Goal: Task Accomplishment & Management: Complete application form

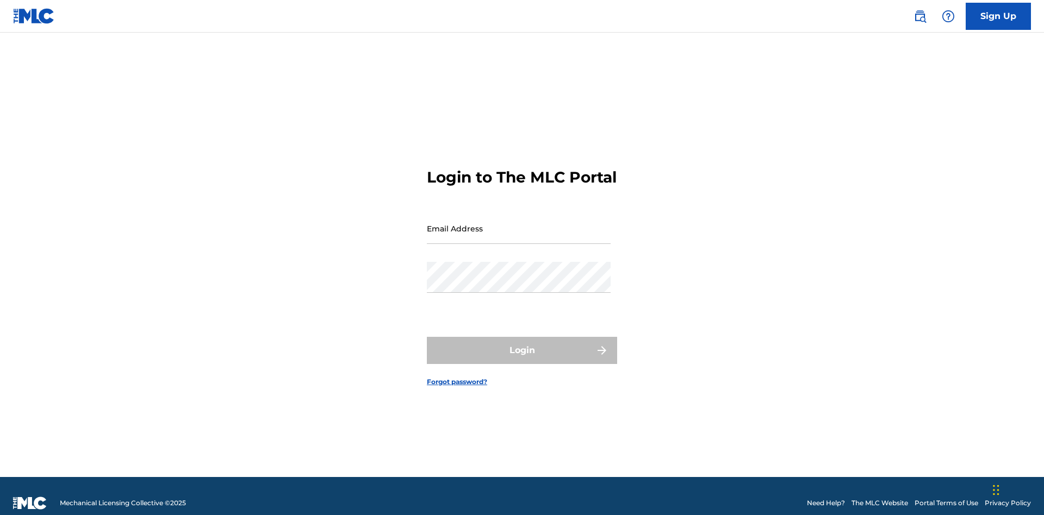
scroll to position [14, 0]
click at [519, 223] on input "Email Address" at bounding box center [519, 228] width 184 height 31
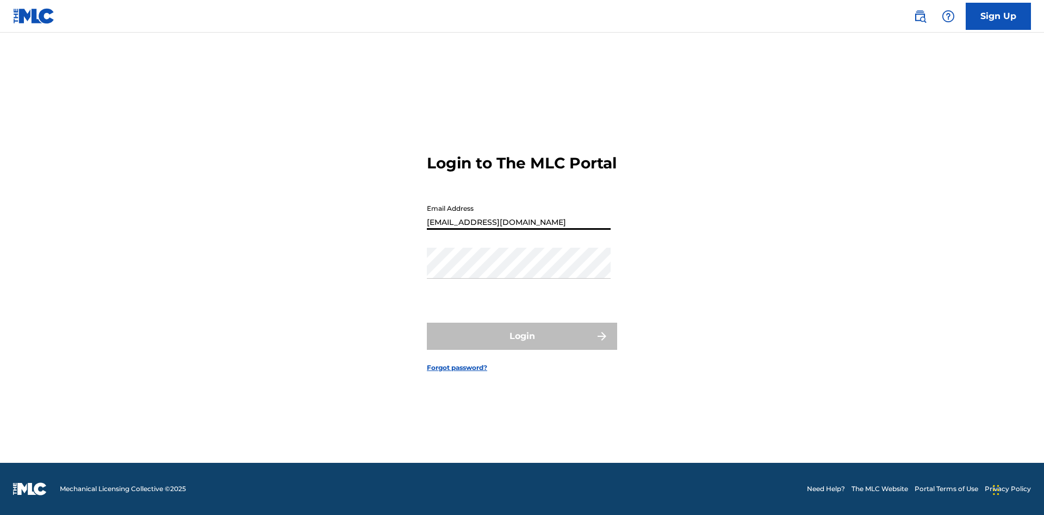
type input "[EMAIL_ADDRESS][DOMAIN_NAME]"
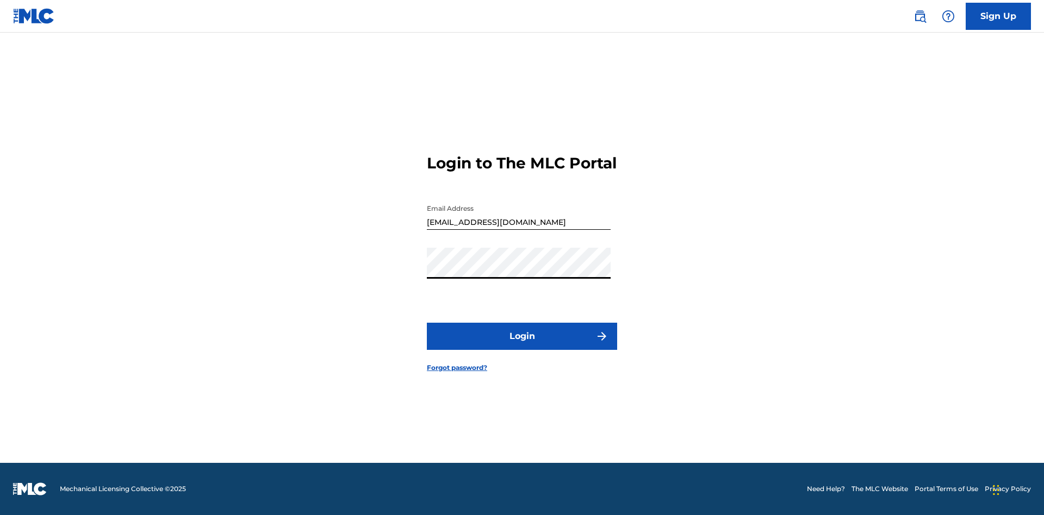
click at [522, 346] on button "Login" at bounding box center [522, 336] width 190 height 27
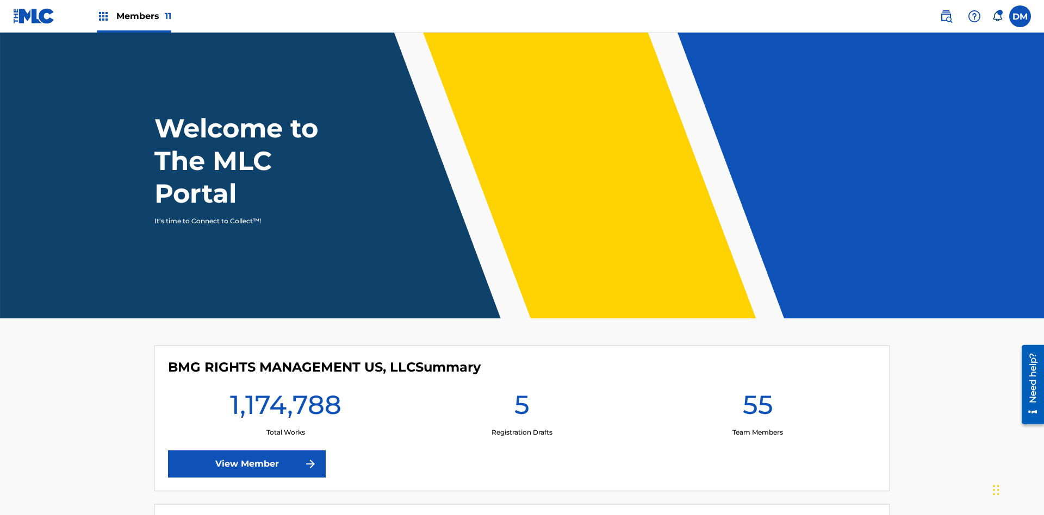
click at [1020, 16] on label at bounding box center [1020, 16] width 22 height 22
click at [1020, 16] on input "[PERSON_NAME] [PERSON_NAME] [PERSON_NAME][EMAIL_ADDRESS][DOMAIN_NAME] Notificat…" at bounding box center [1020, 16] width 0 height 0
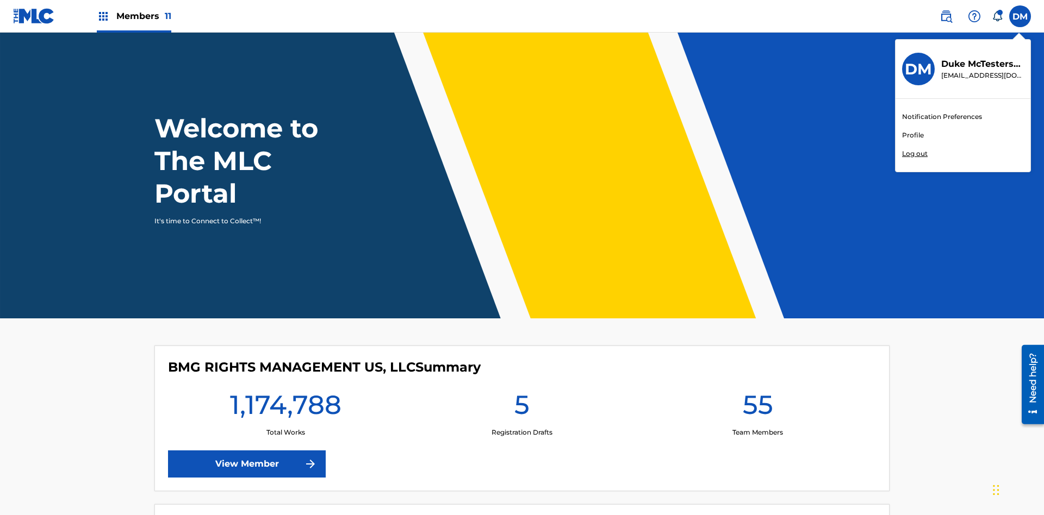
scroll to position [65, 0]
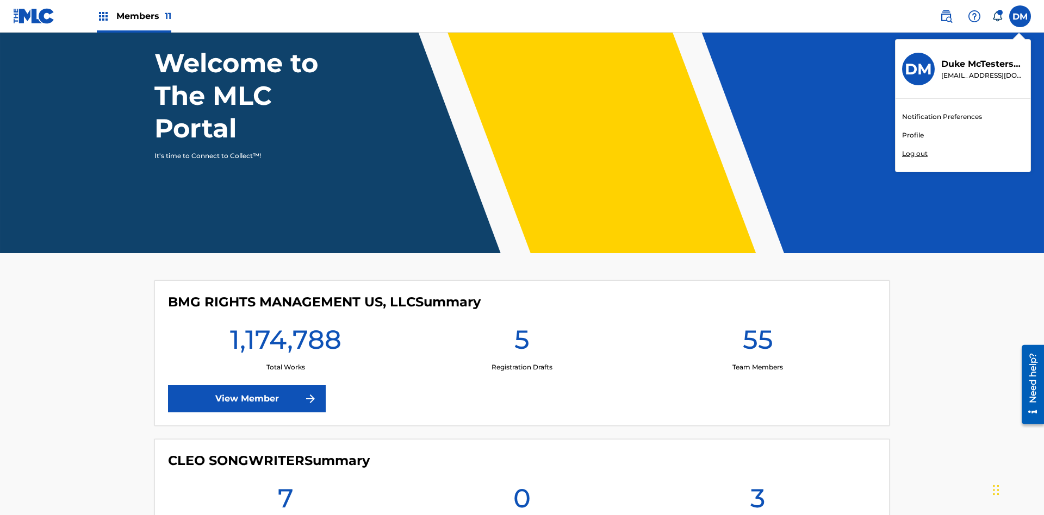
click at [912, 135] on link "Profile" at bounding box center [913, 135] width 22 height 10
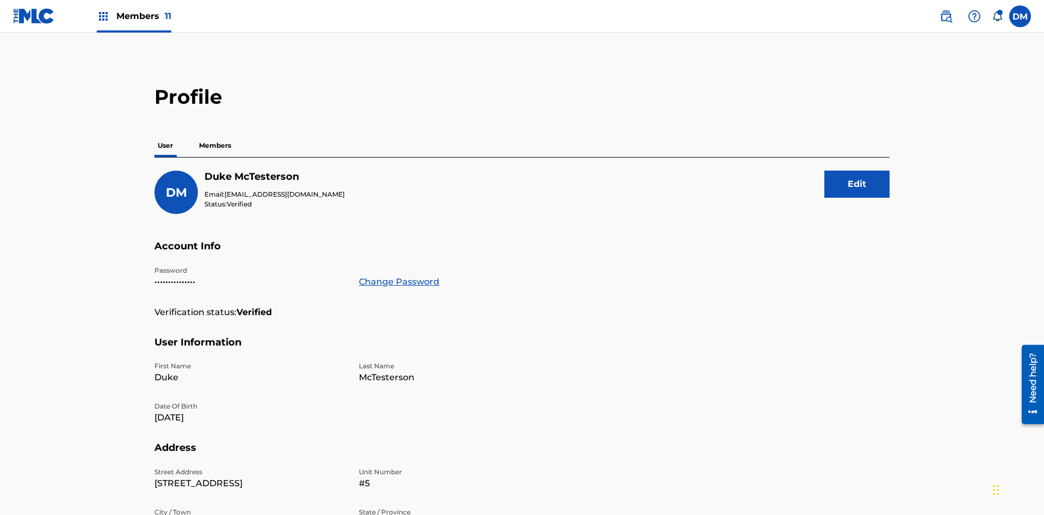
click at [215, 134] on p "Members" at bounding box center [215, 145] width 39 height 23
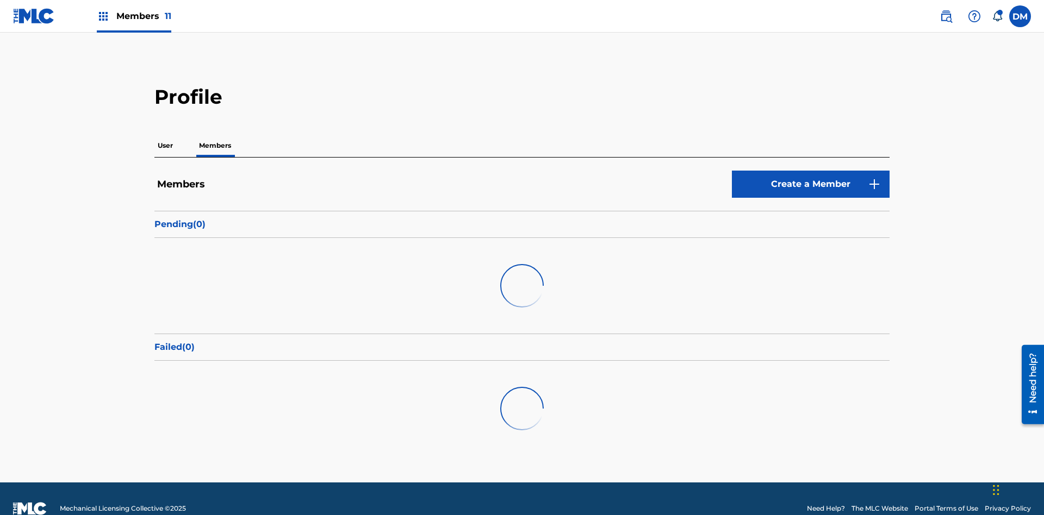
click at [810, 171] on link "Create a Member" at bounding box center [811, 184] width 158 height 27
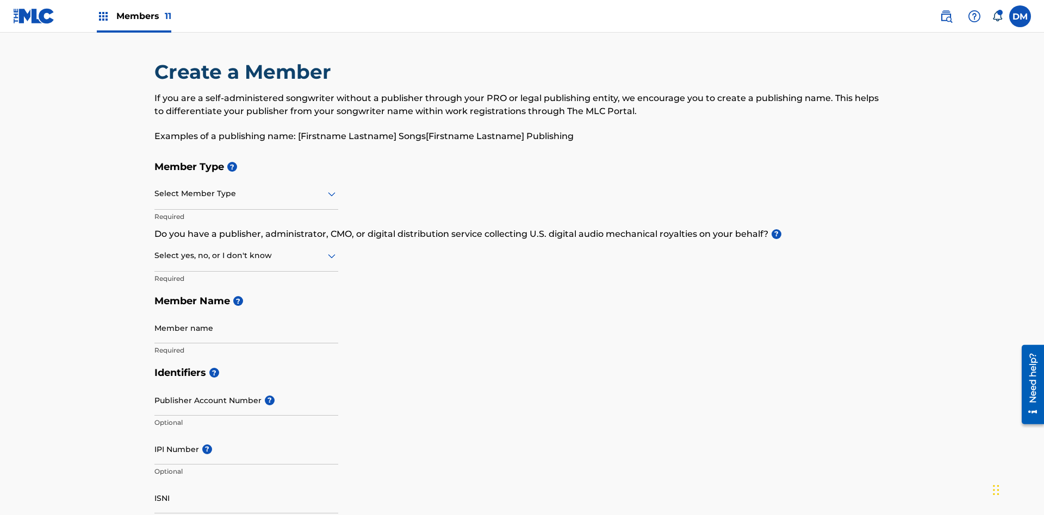
click at [155, 188] on input "text" at bounding box center [155, 193] width 2 height 11
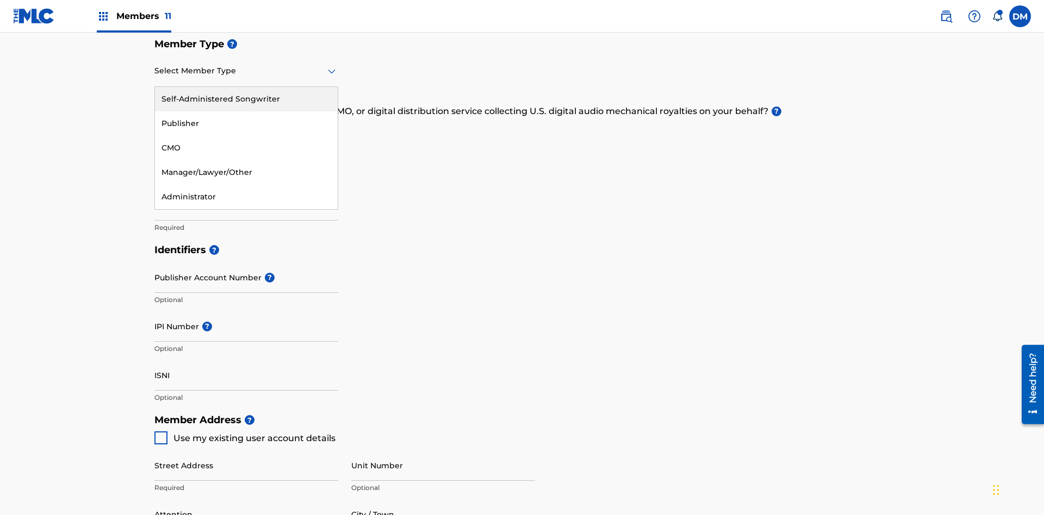
click at [246, 123] on div "Publisher" at bounding box center [246, 123] width 183 height 24
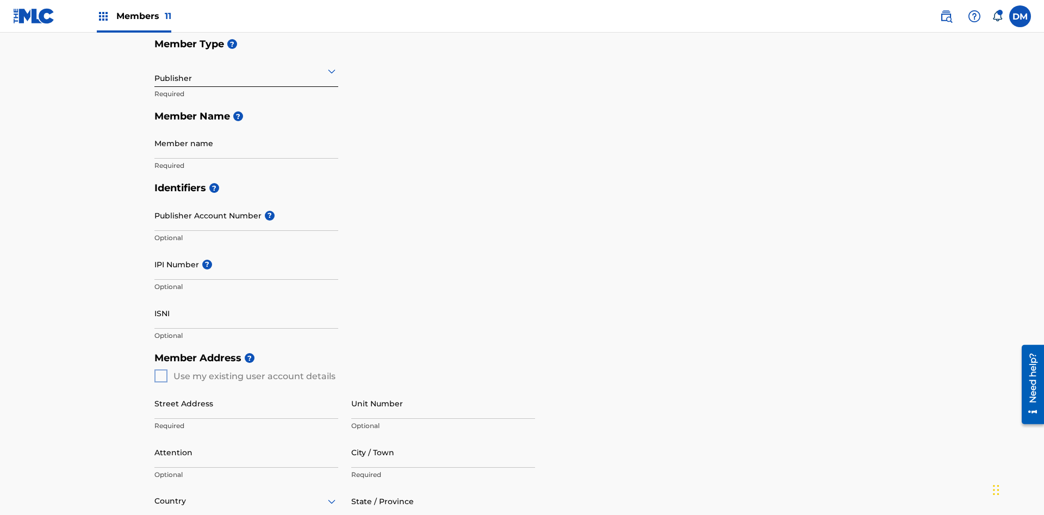
click at [155, 71] on input "text" at bounding box center [155, 70] width 2 height 11
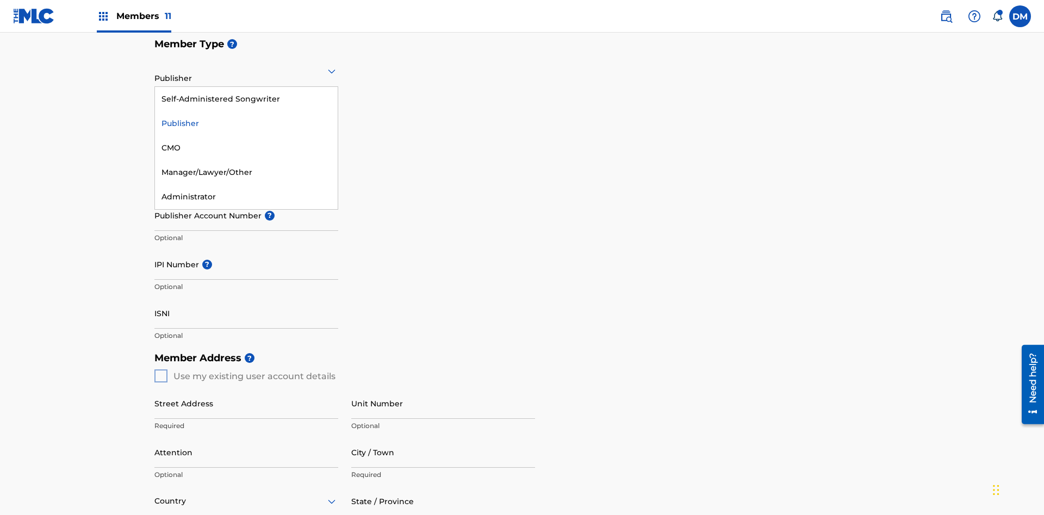
click at [246, 148] on div "CMO" at bounding box center [246, 148] width 183 height 24
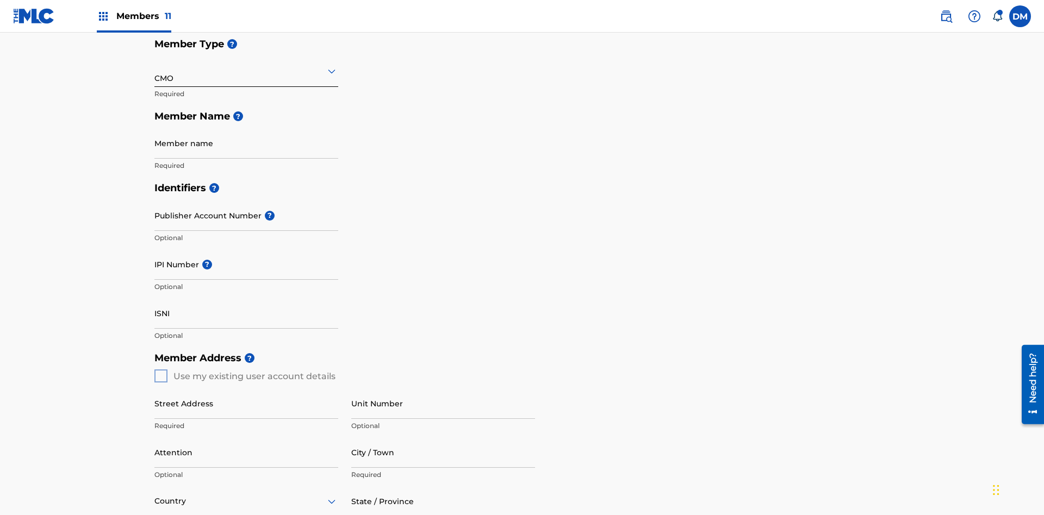
click at [155, 71] on input "text" at bounding box center [155, 70] width 2 height 11
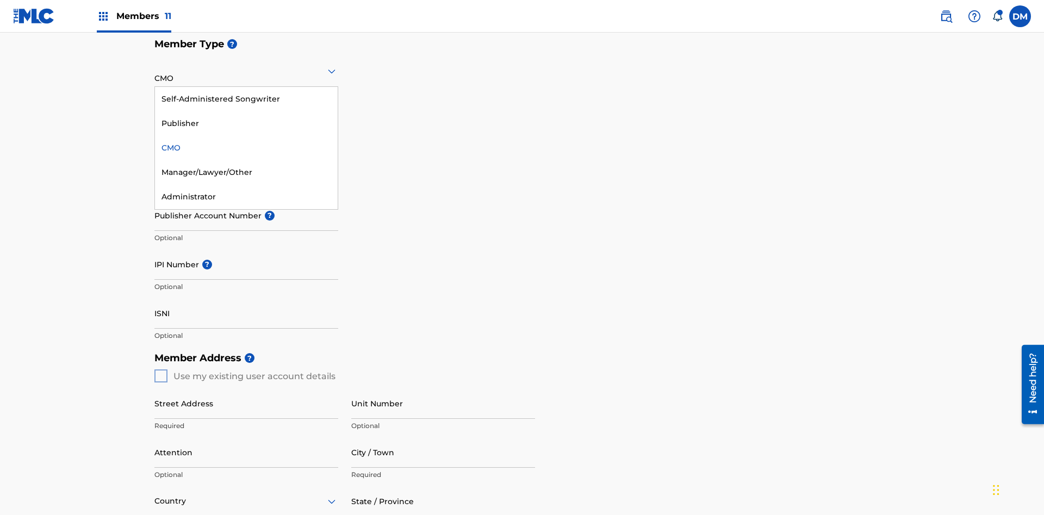
click at [246, 99] on div "Self-Administered Songwriter" at bounding box center [246, 99] width 183 height 24
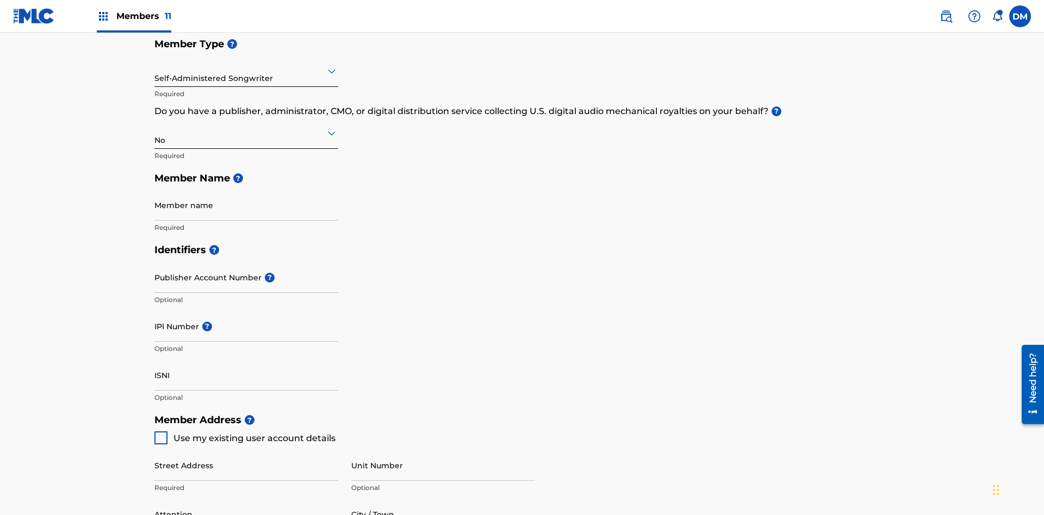
scroll to position [489, 0]
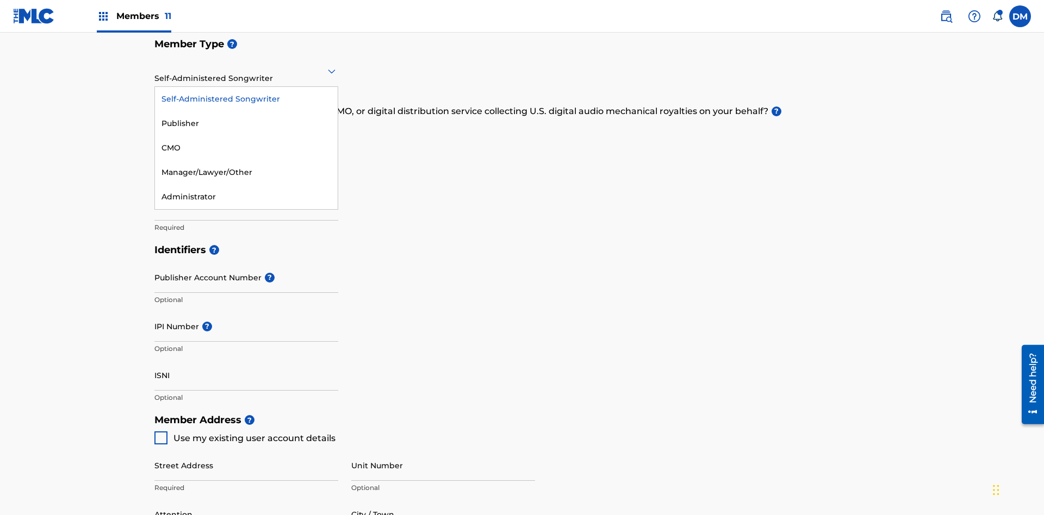
click at [246, 172] on div "Manager/Lawyer/Other" at bounding box center [246, 172] width 183 height 24
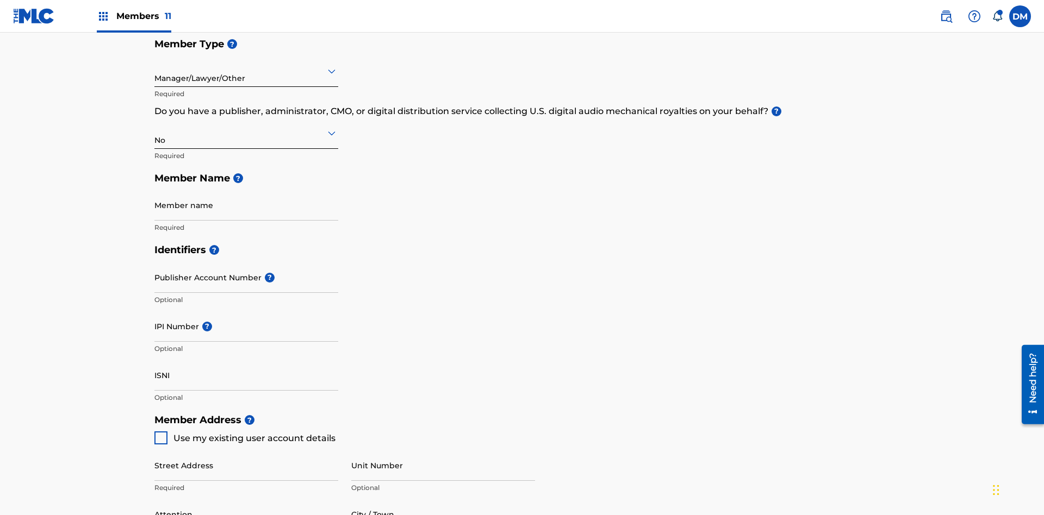
scroll to position [489, 0]
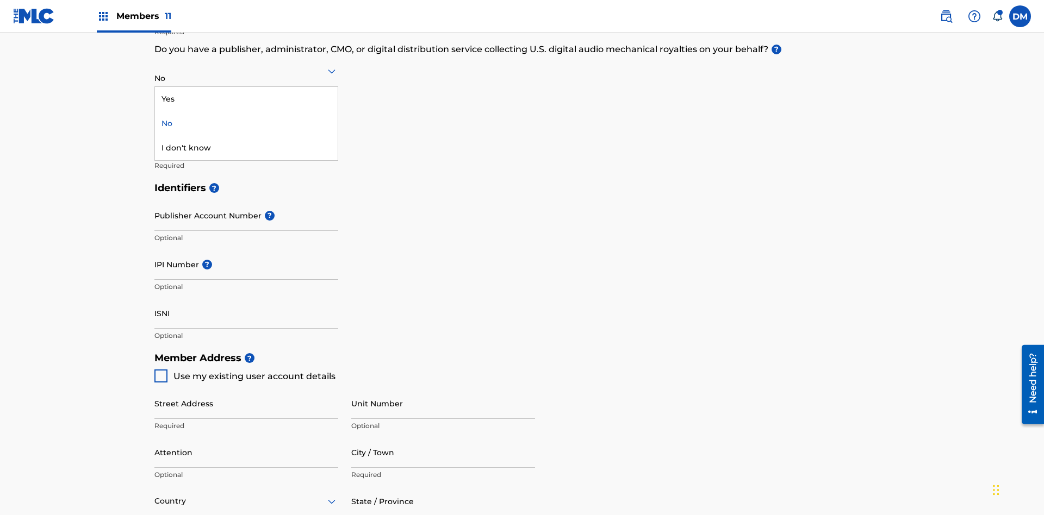
click at [246, 99] on div "Yes" at bounding box center [246, 99] width 183 height 24
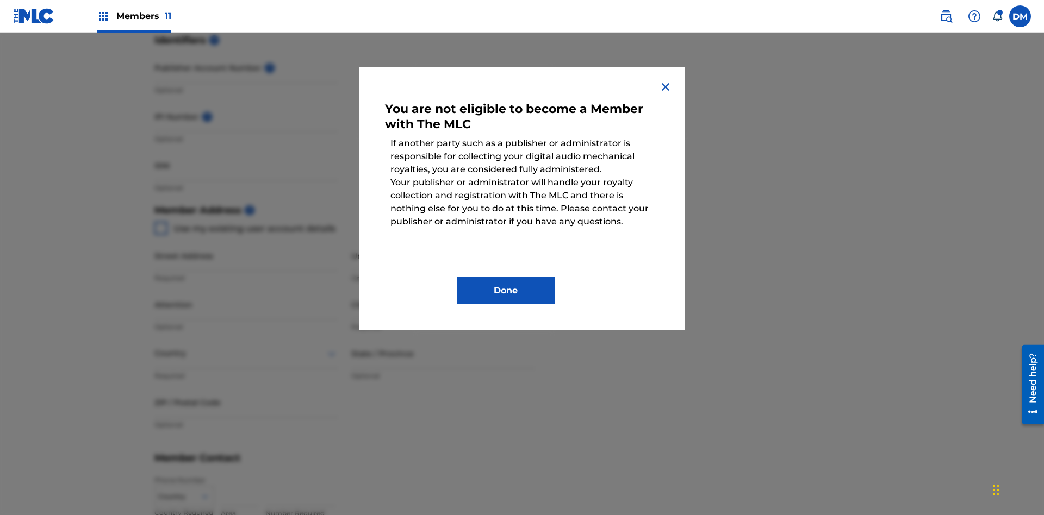
click at [505, 291] on button "Done" at bounding box center [506, 290] width 98 height 27
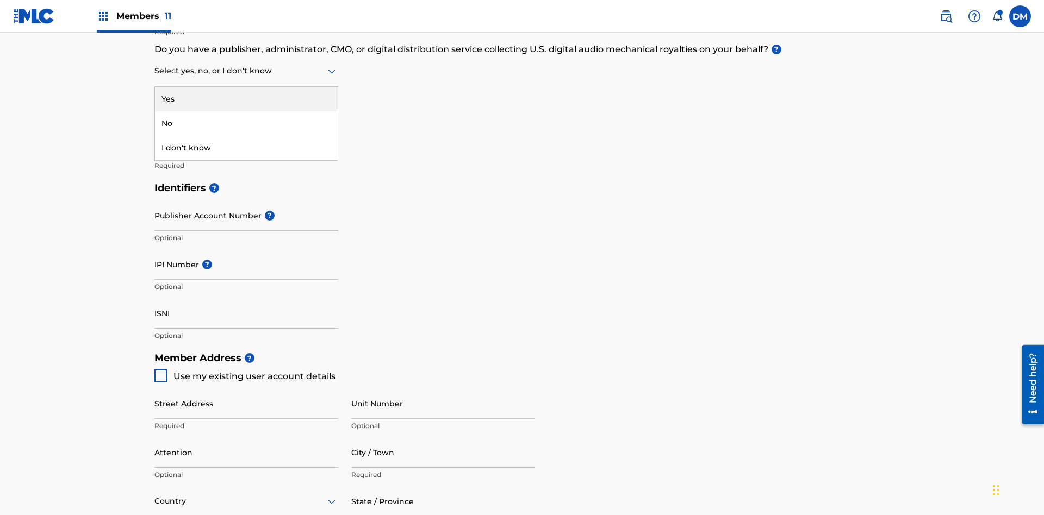
click at [246, 148] on div "I don't know" at bounding box center [246, 148] width 183 height 24
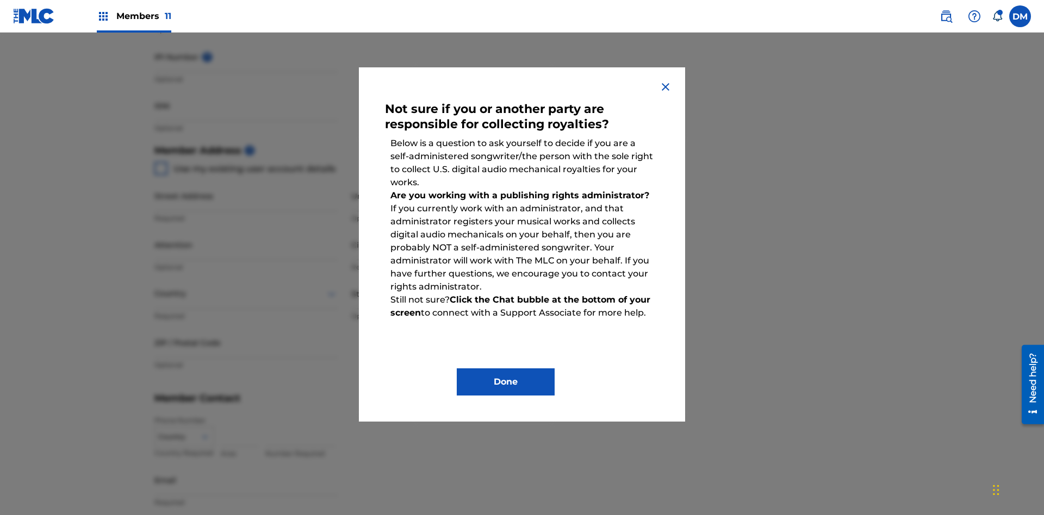
click at [505, 382] on button "Done" at bounding box center [506, 382] width 98 height 27
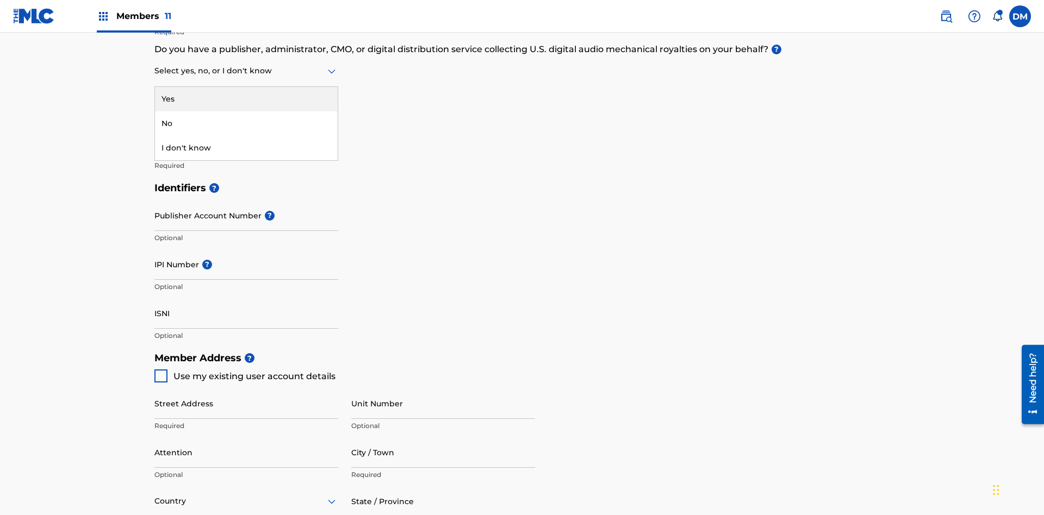
click at [246, 123] on div "No" at bounding box center [246, 123] width 183 height 24
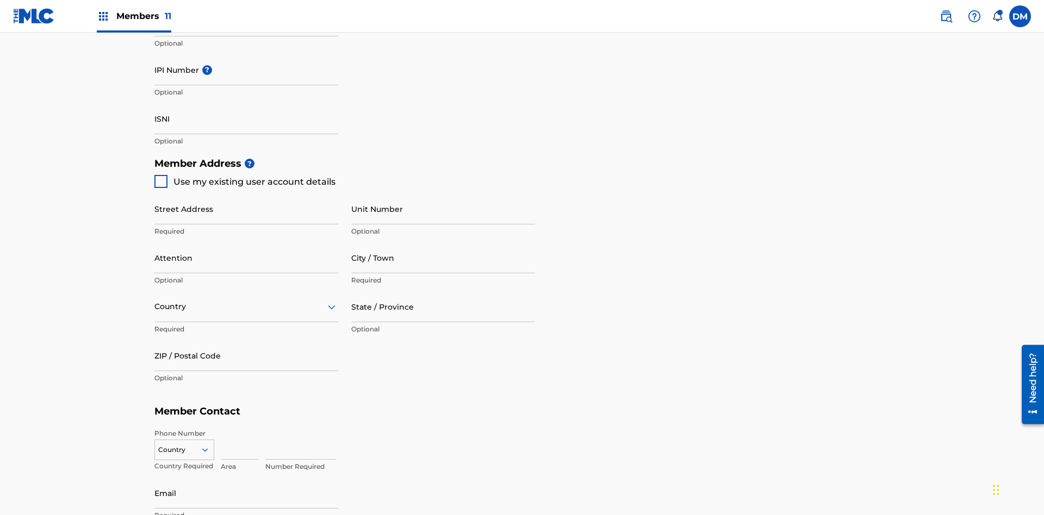
scroll to position [472, 0]
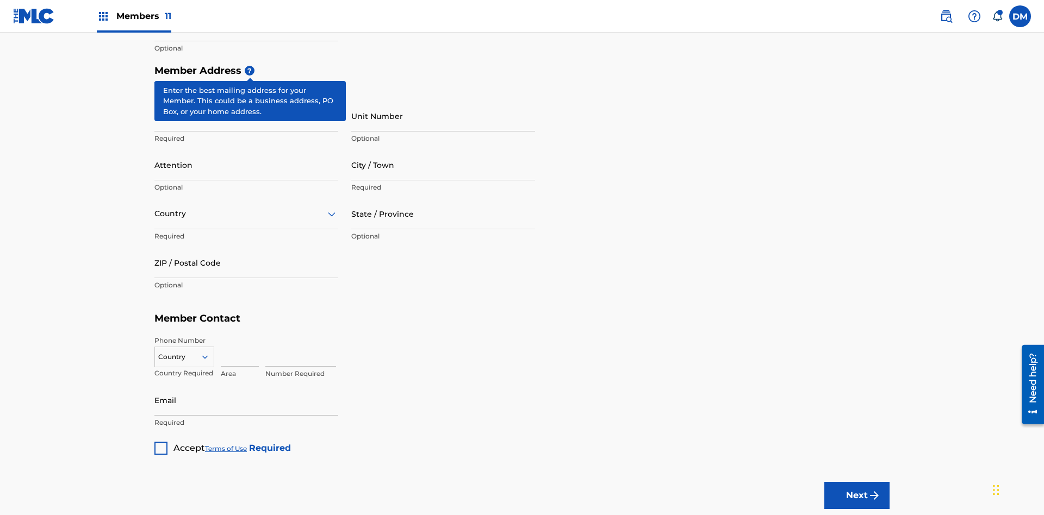
type input "Z2025.08.18.04.33.12"
click at [246, 101] on input "Street Address" at bounding box center [246, 116] width 184 height 31
type input "[STREET_ADDRESS]"
click at [443, 101] on input "Unit Number" at bounding box center [443, 116] width 184 height 31
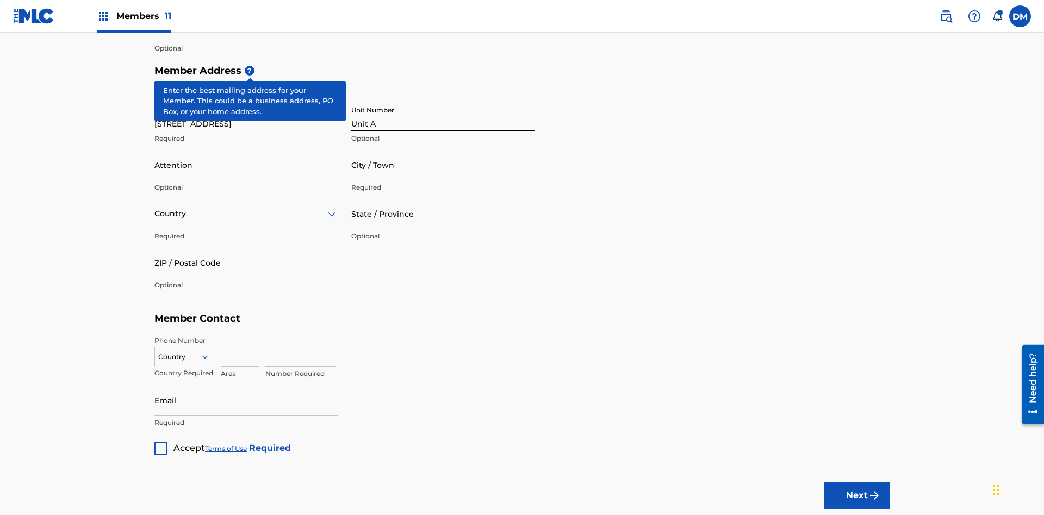
type input "Unit A"
click at [246, 149] on input "Attention" at bounding box center [246, 164] width 184 height 31
type input "[PERSON_NAME]"
click at [443, 149] on input "City / Town" at bounding box center [443, 164] width 184 height 31
type input "[GEOGRAPHIC_DATA]"
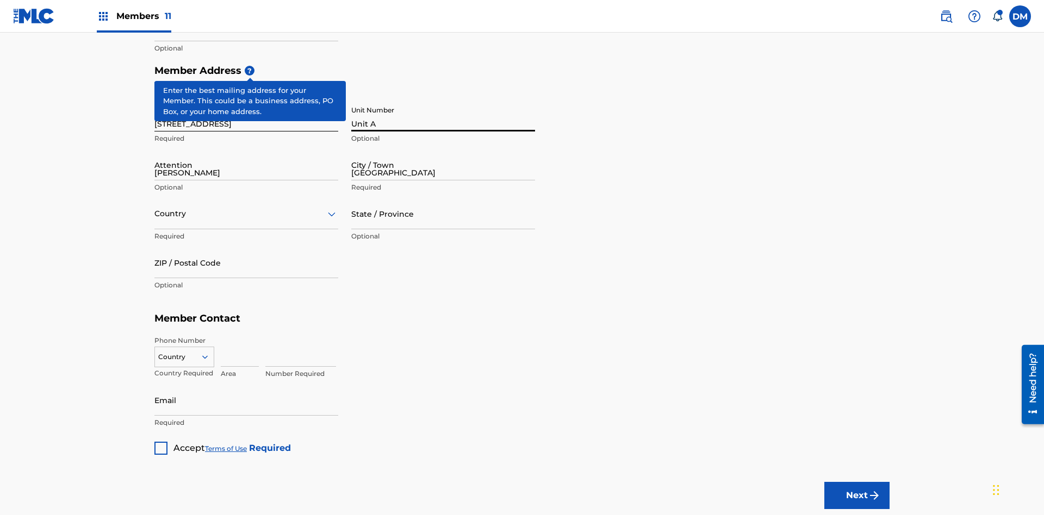
click at [155, 208] on input "text" at bounding box center [155, 213] width 2 height 11
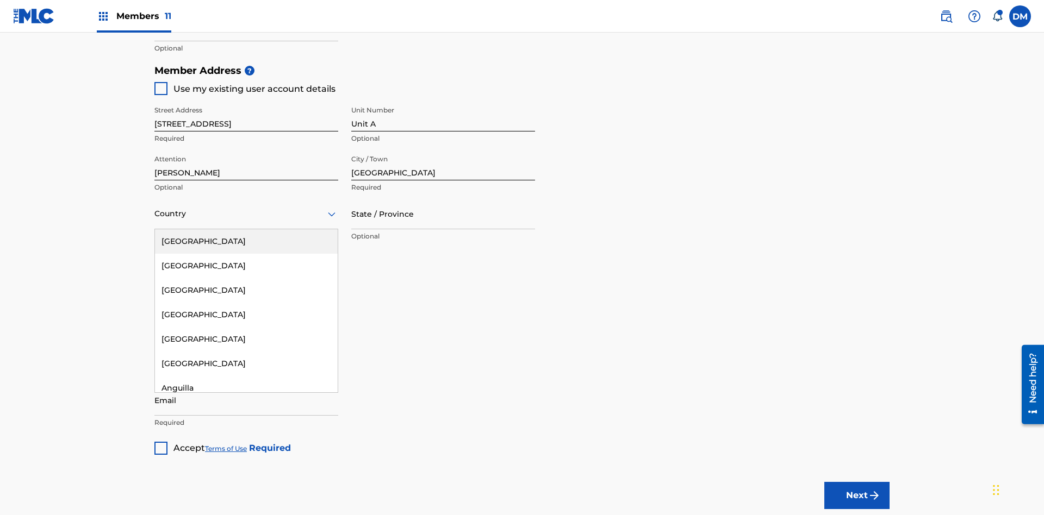
click at [246, 229] on div "[GEOGRAPHIC_DATA]" at bounding box center [246, 241] width 183 height 24
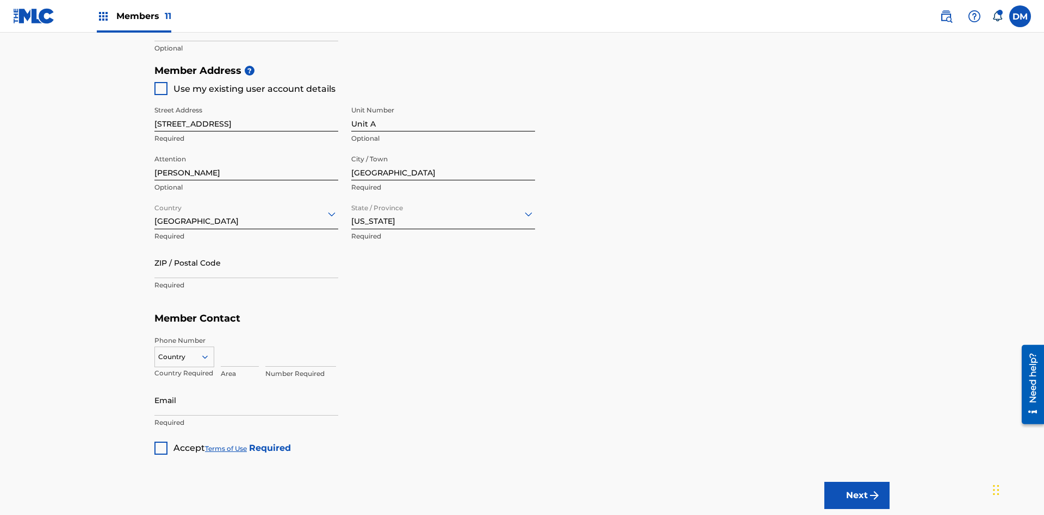
click at [246, 247] on input "ZIP / Postal Code" at bounding box center [246, 262] width 184 height 31
type input "43140"
click at [209, 352] on icon at bounding box center [205, 357] width 10 height 10
click at [184, 363] on div "US, [GEOGRAPHIC_DATA] +1" at bounding box center [184, 384] width 59 height 42
click at [240, 336] on input at bounding box center [240, 351] width 38 height 31
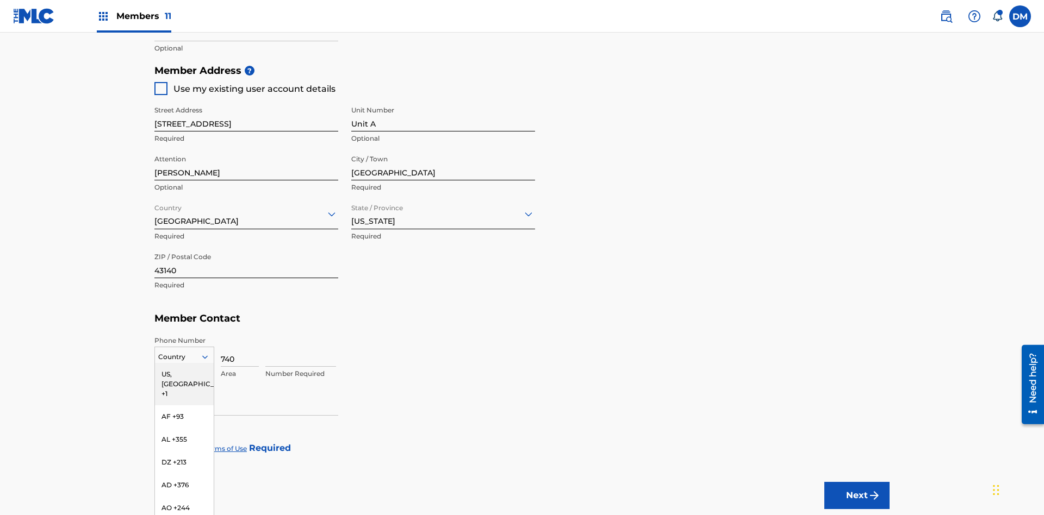
click at [301, 336] on input at bounding box center [300, 351] width 71 height 31
click at [246, 385] on input "Email" at bounding box center [246, 400] width 184 height 31
click at [246, 41] on input "ISNI" at bounding box center [246, 25] width 184 height 31
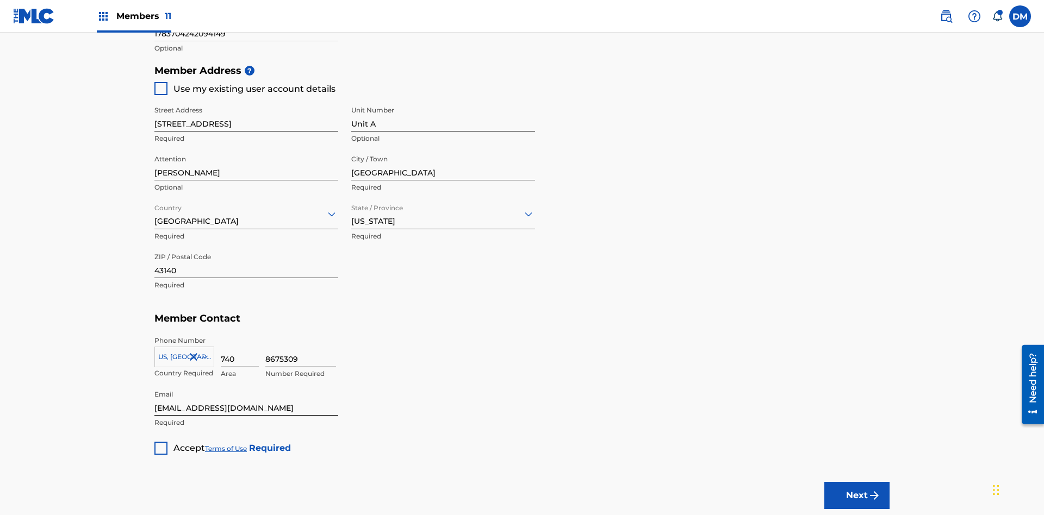
click at [161, 442] on div at bounding box center [160, 448] width 13 height 13
click at [857, 482] on button "Next" at bounding box center [856, 495] width 65 height 27
